Goal: Find specific page/section: Find specific page/section

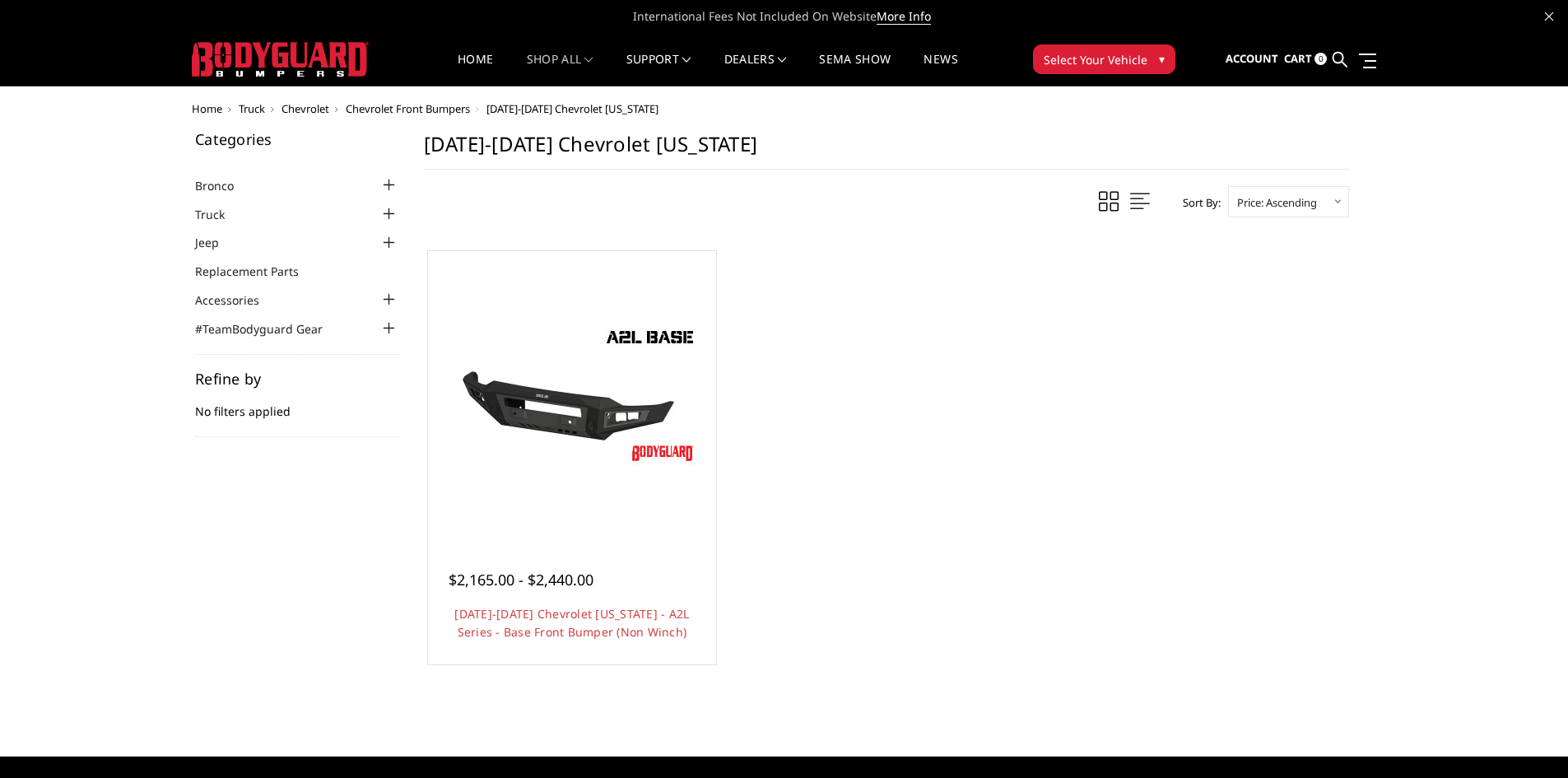
click at [305, 108] on span "Chevrolet" at bounding box center [305, 108] width 47 height 14
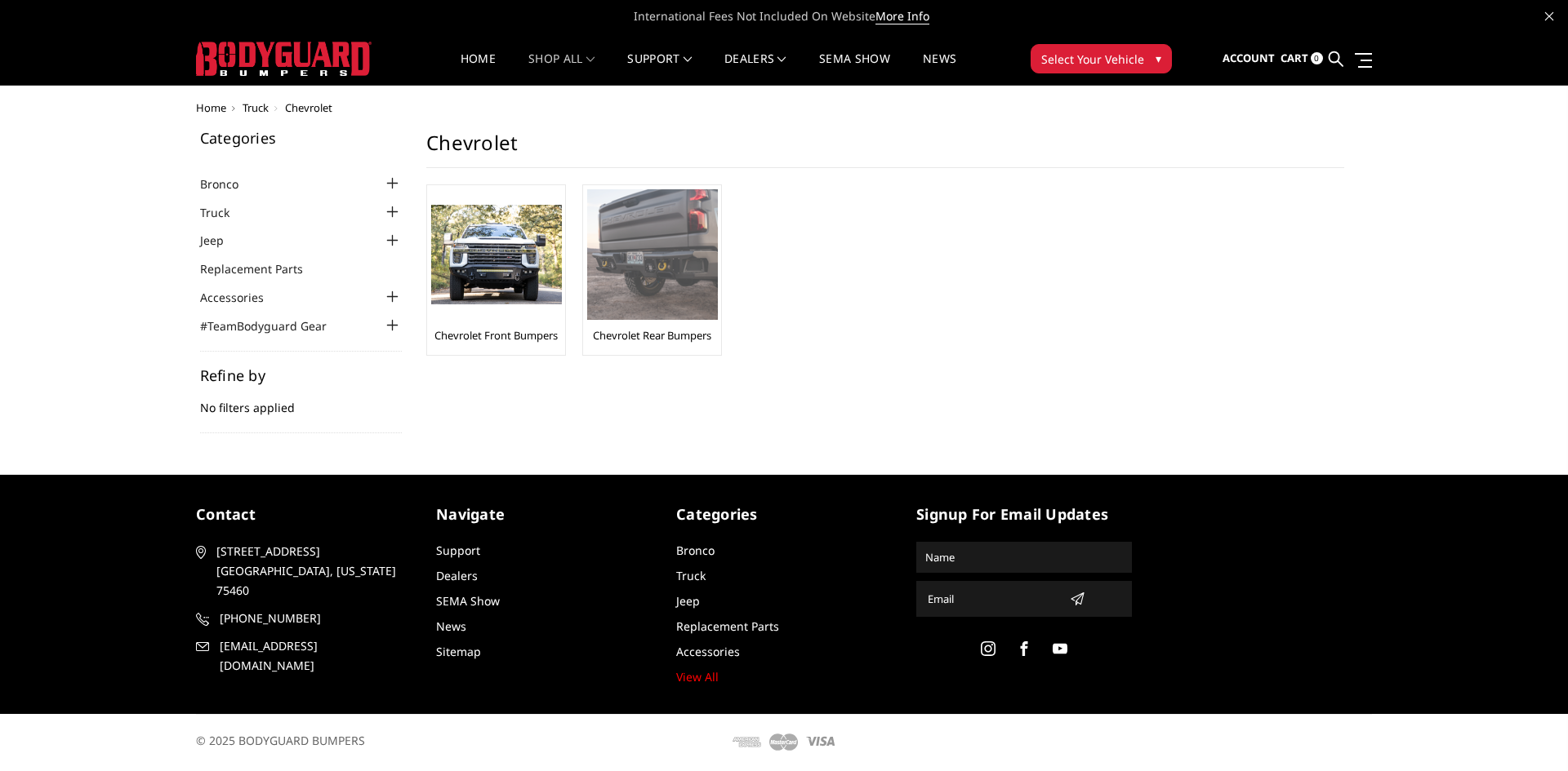
click at [661, 329] on link "Chevrolet Rear Bumpers" at bounding box center [652, 335] width 119 height 14
